Goal: Task Accomplishment & Management: Manage account settings

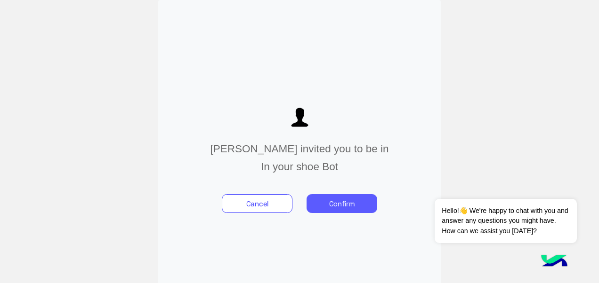
click at [349, 198] on button "Confirm" at bounding box center [341, 203] width 71 height 19
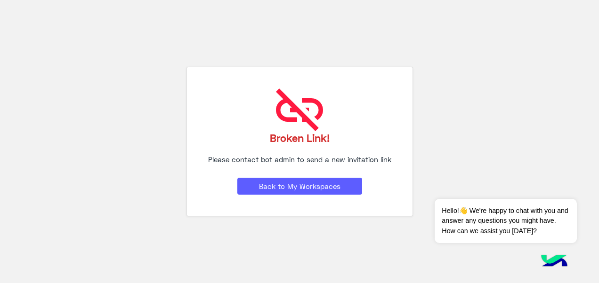
click at [301, 185] on button "Back to My Workspaces" at bounding box center [299, 186] width 125 height 17
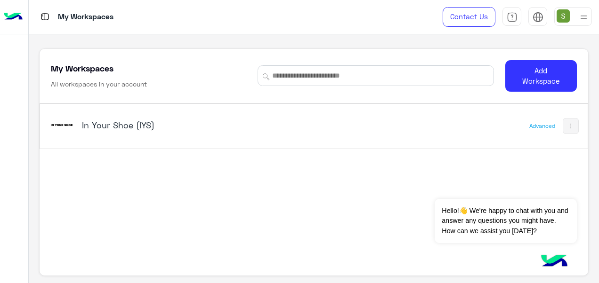
click at [171, 137] on div "In Your Shoe (IYS)" at bounding box center [208, 125] width 318 height 27
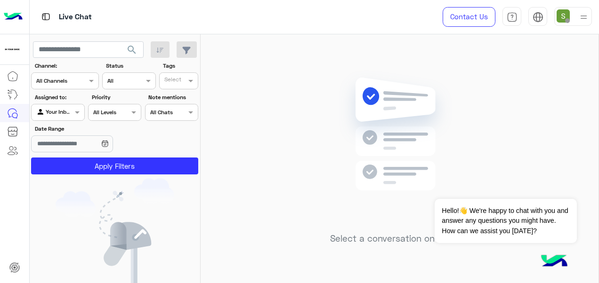
click at [571, 18] on div at bounding box center [573, 16] width 38 height 19
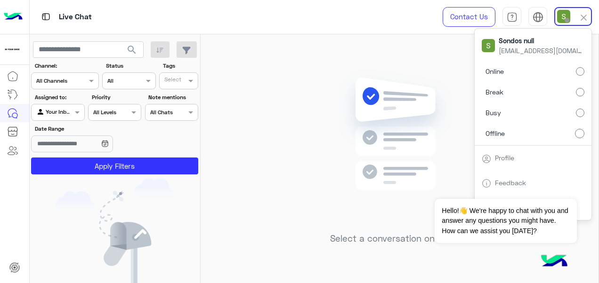
click at [544, 67] on label "Online" at bounding box center [533, 71] width 103 height 17
click at [344, 77] on img at bounding box center [399, 148] width 136 height 156
